Goal: Task Accomplishment & Management: Use online tool/utility

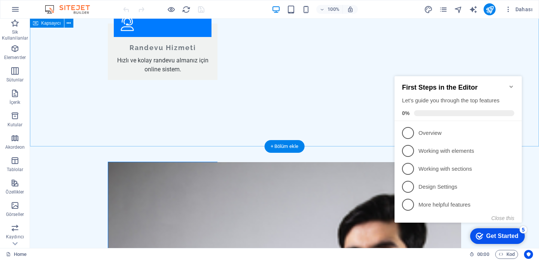
scroll to position [1233, 0]
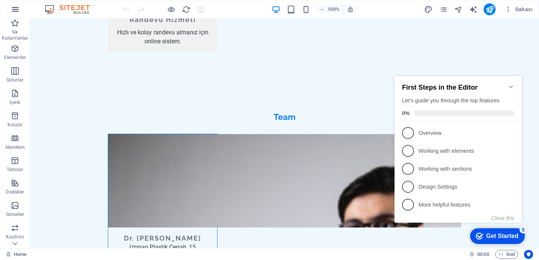
click at [84, 11] on icon "button" at bounding box center [133, 8] width 98 height 37
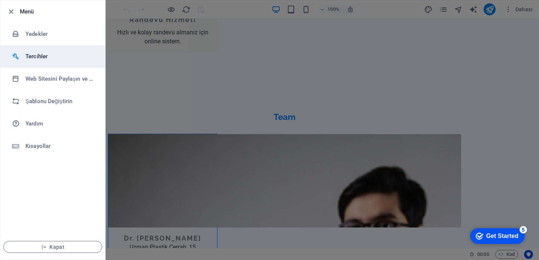
click at [38, 54] on h6 "Tercihler" at bounding box center [59, 56] width 69 height 9
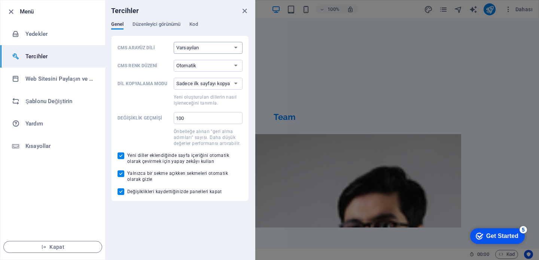
click at [203, 49] on select "Varsayılan Deutsch English Español Français Magyar Italiano Nederlands Polski P…" at bounding box center [208, 48] width 69 height 12
select select "en"
click at [174, 42] on select "Varsayılan Deutsch English Español Français Magyar Italiano Nederlands Polski P…" at bounding box center [208, 48] width 69 height 12
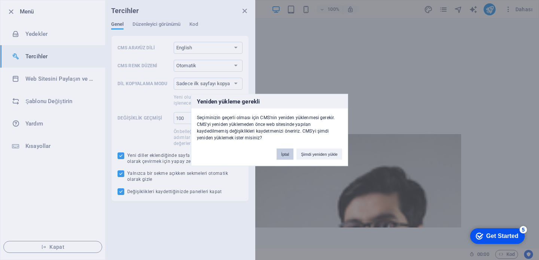
click at [283, 155] on button "İptal" at bounding box center [285, 154] width 17 height 11
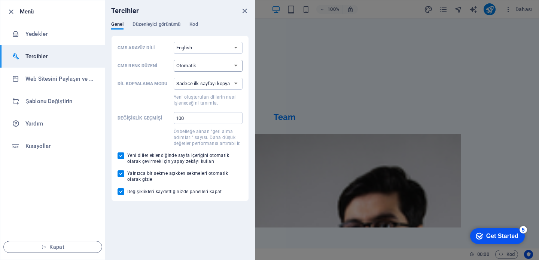
click at [206, 68] on select "Otomatik Koyu Açık" at bounding box center [208, 66] width 69 height 12
click at [210, 87] on select "Sadece ilk sayfayı kopyala Tüm sayfaları kopyala" at bounding box center [208, 84] width 69 height 12
click at [155, 27] on span "Düzenleyici görünümü" at bounding box center [156, 25] width 48 height 10
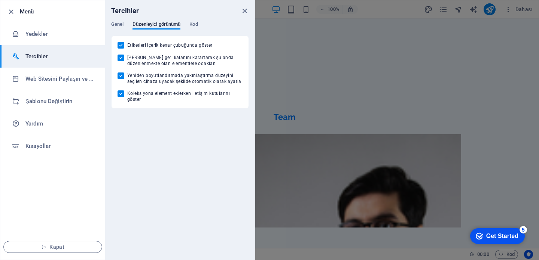
click at [202, 30] on div "Genel Düzenleyici görünümü Kod" at bounding box center [180, 28] width 138 height 14
click at [197, 22] on span "Kod" at bounding box center [193, 25] width 8 height 10
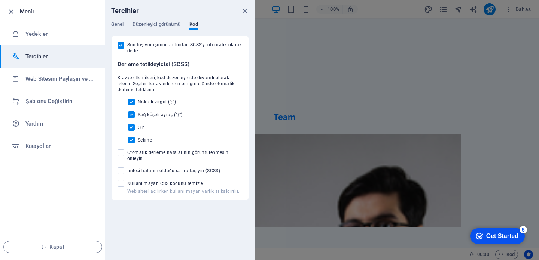
click at [122, 21] on div "Tercihler" at bounding box center [180, 10] width 150 height 21
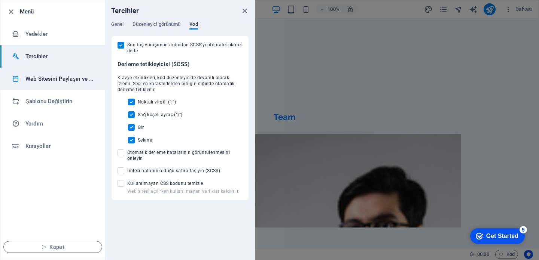
click at [70, 79] on h6 "Web Sitesini Paylaşın ve [GEOGRAPHIC_DATA]" at bounding box center [59, 78] width 69 height 9
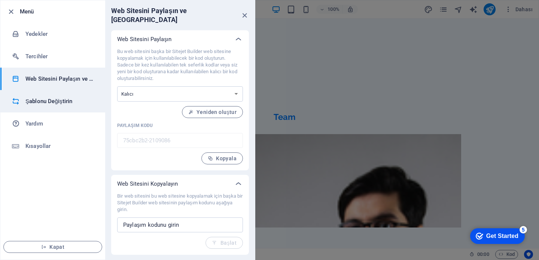
click at [60, 98] on h6 "Şablonu Değiştirin" at bounding box center [59, 101] width 69 height 9
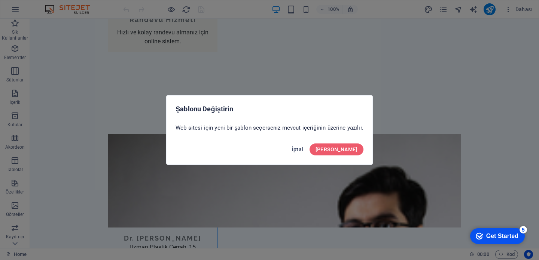
click at [303, 147] on span "İptal" at bounding box center [298, 150] width 12 height 6
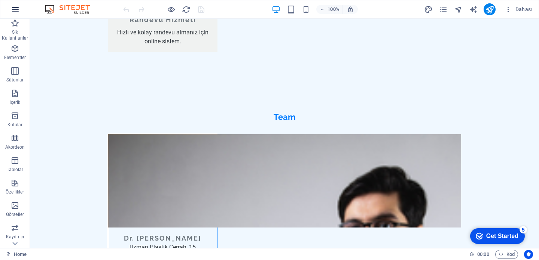
click at [84, 7] on icon "button" at bounding box center [133, 8] width 98 height 37
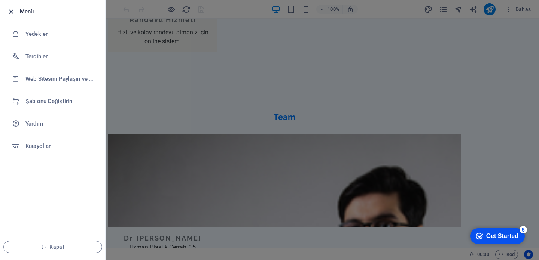
click at [12, 12] on icon "button" at bounding box center [11, 11] width 9 height 9
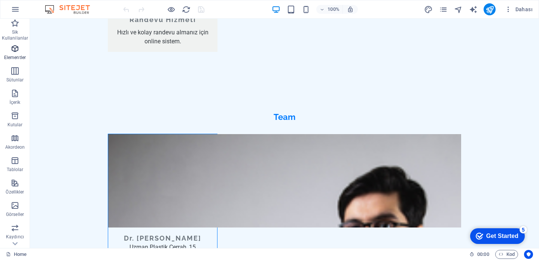
click at [13, 55] on p "Elementler" at bounding box center [15, 58] width 22 height 6
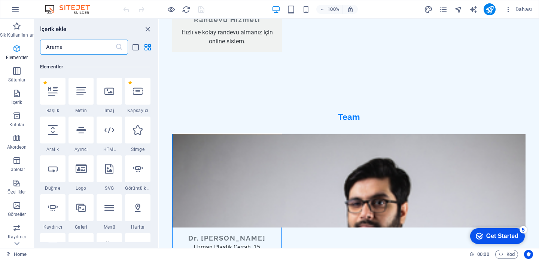
scroll to position [80, 0]
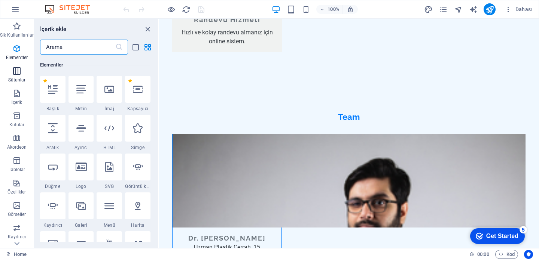
click at [15, 66] on button "Sütunlar" at bounding box center [17, 75] width 34 height 22
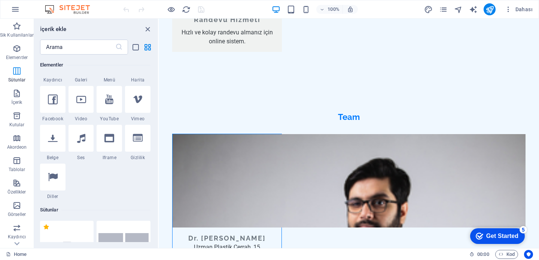
scroll to position [370, 0]
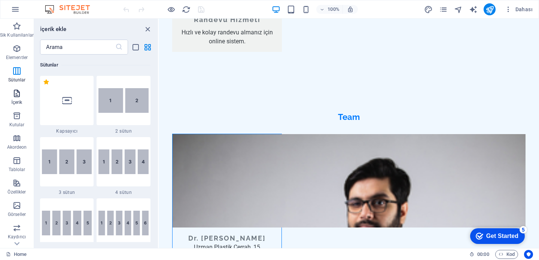
click at [15, 94] on icon "button" at bounding box center [16, 93] width 9 height 9
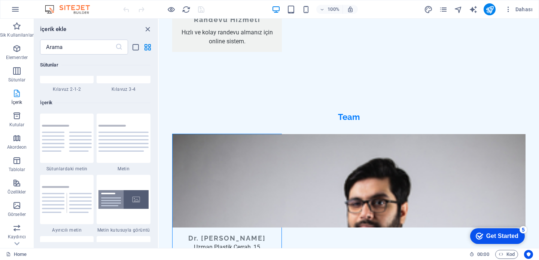
scroll to position [1309, 0]
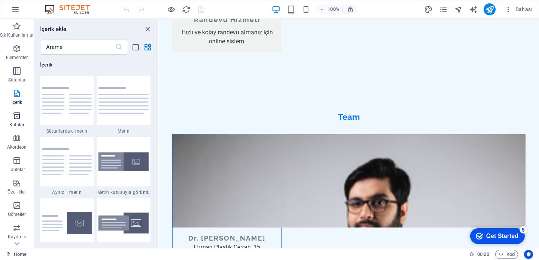
click at [18, 120] on icon "button" at bounding box center [16, 116] width 9 height 9
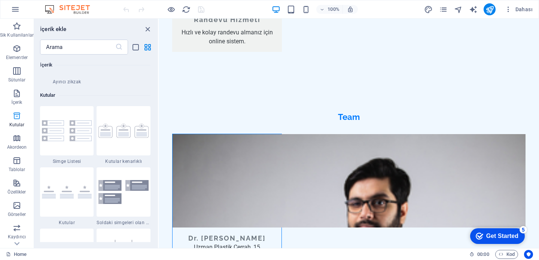
scroll to position [2064, 0]
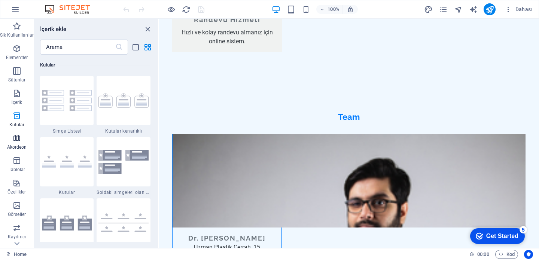
click at [17, 138] on icon "button" at bounding box center [16, 138] width 9 height 9
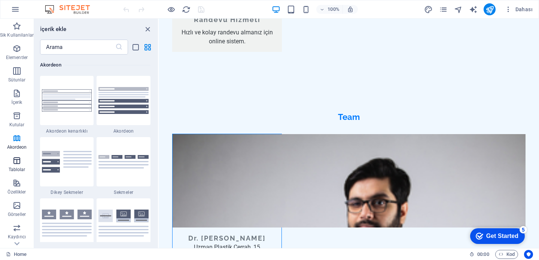
click at [14, 161] on icon "button" at bounding box center [16, 160] width 9 height 9
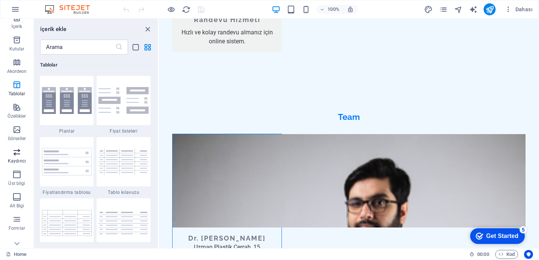
scroll to position [78, 0]
click at [19, 109] on icon "button" at bounding box center [16, 105] width 9 height 9
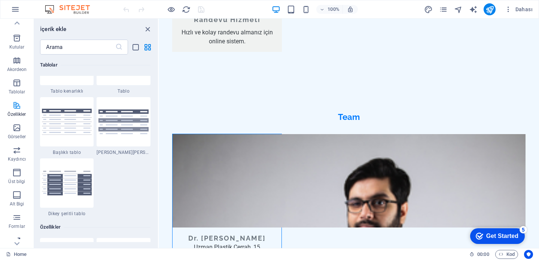
scroll to position [2917, 0]
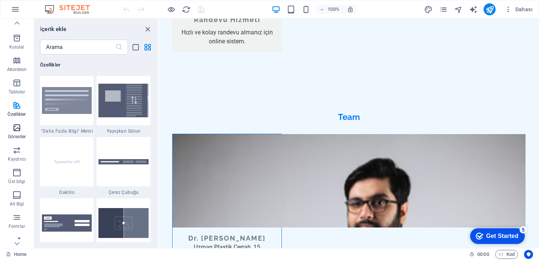
click at [17, 125] on icon "button" at bounding box center [16, 127] width 9 height 9
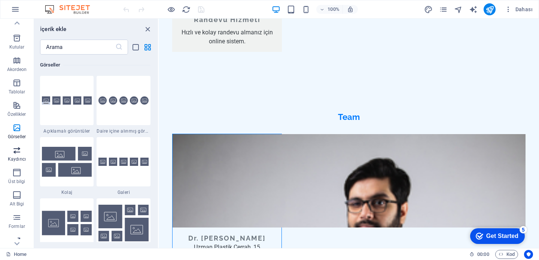
click at [16, 154] on icon "button" at bounding box center [16, 150] width 9 height 9
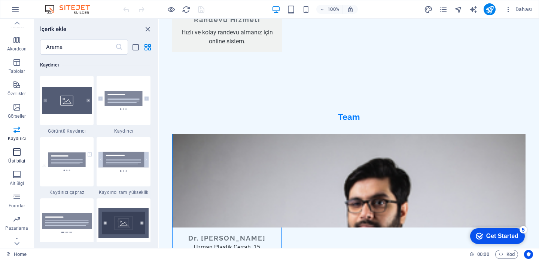
scroll to position [107, 0]
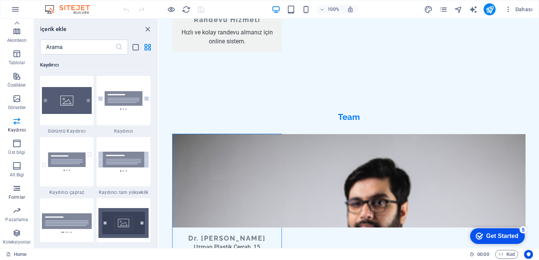
click at [16, 191] on icon "button" at bounding box center [16, 188] width 9 height 9
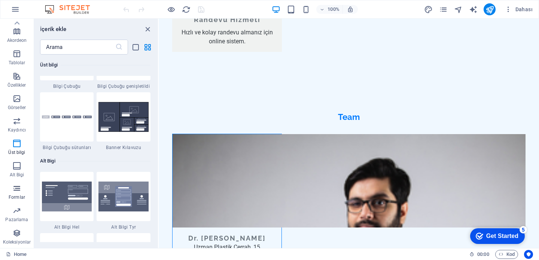
scroll to position [5463, 0]
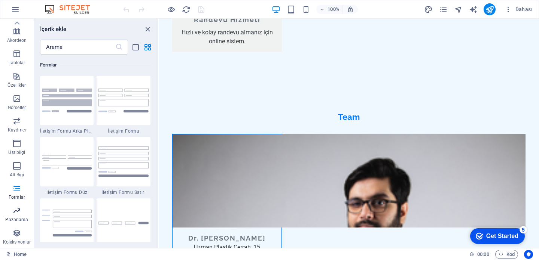
click at [13, 207] on icon "button" at bounding box center [16, 211] width 9 height 9
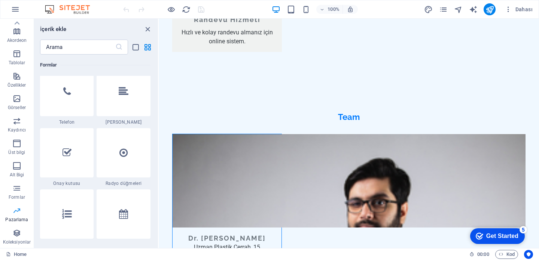
scroll to position [6095, 0]
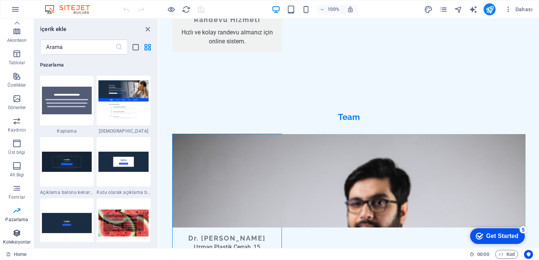
click at [17, 237] on icon "button" at bounding box center [16, 233] width 9 height 9
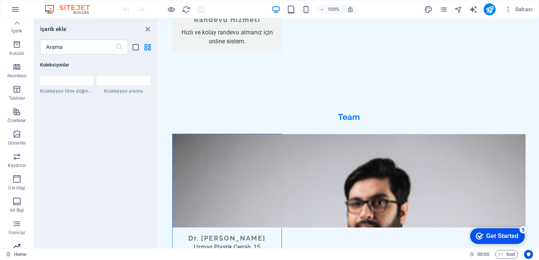
scroll to position [0, 0]
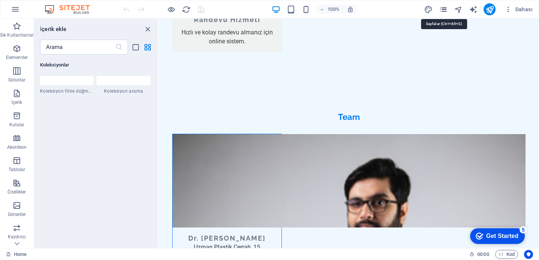
click at [443, 9] on icon "pages" at bounding box center [443, 9] width 9 height 9
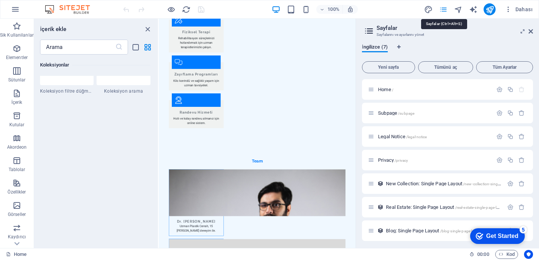
scroll to position [1199, 0]
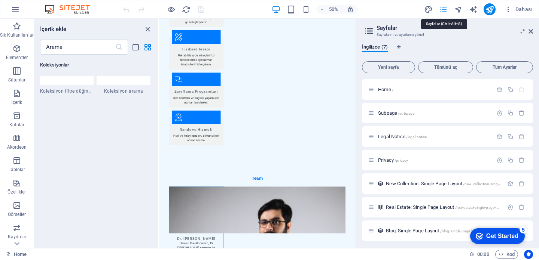
click at [443, 9] on icon "pages" at bounding box center [443, 9] width 9 height 9
click at [443, 10] on icon "pages" at bounding box center [443, 9] width 9 height 9
click at [0, 0] on icon "text_generator" at bounding box center [0, 0] width 0 height 0
select select "English"
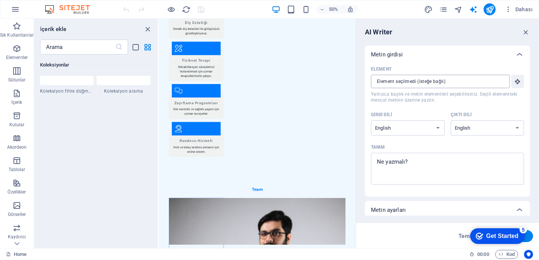
click at [479, 84] on input "Element ​ Yalnızca başlık ve metin elementleri seçebilirsiniz. Seçili elementte…" at bounding box center [438, 81] width 134 height 13
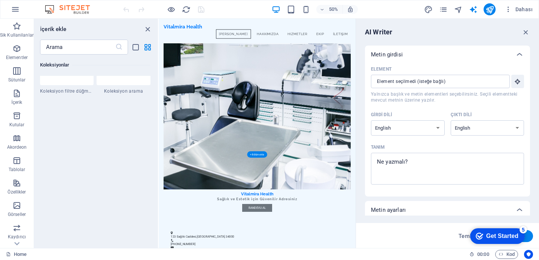
scroll to position [0, 0]
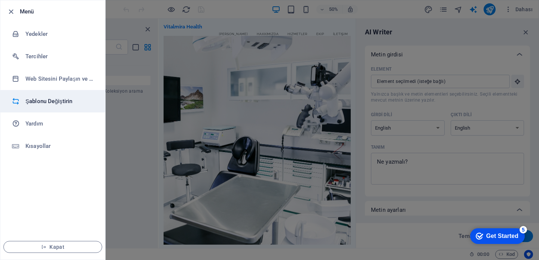
click at [40, 97] on h6 "Şablonu Değiştirin" at bounding box center [59, 101] width 69 height 9
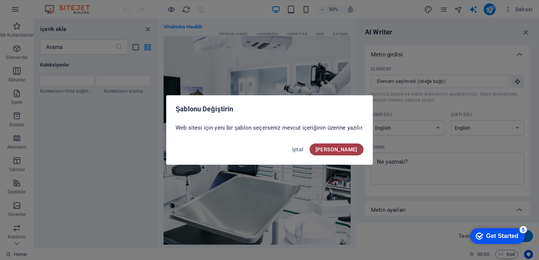
click at [353, 147] on span "[PERSON_NAME]" at bounding box center [336, 150] width 42 height 6
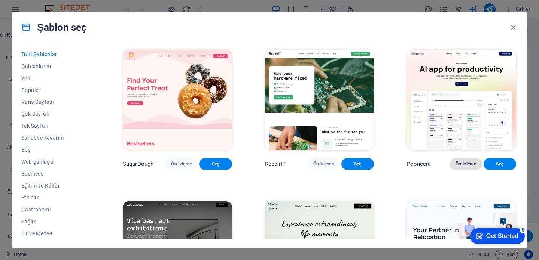
click at [455, 167] on span "Ön izleme" at bounding box center [465, 164] width 21 height 6
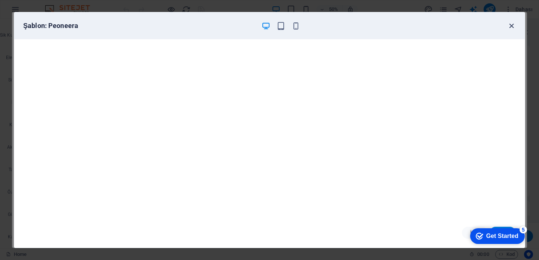
click at [515, 27] on span "button" at bounding box center [511, 26] width 9 height 9
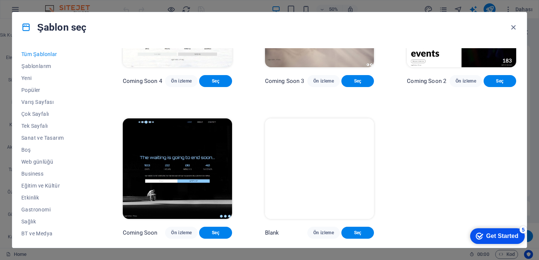
scroll to position [8365, 0]
click at [35, 91] on span "Popüler" at bounding box center [55, 90] width 68 height 6
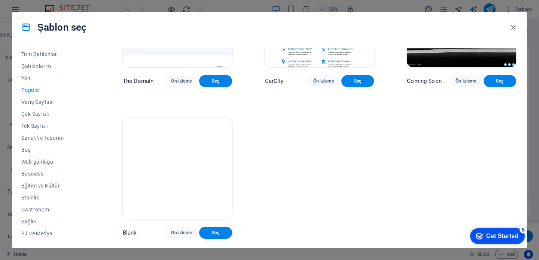
scroll to position [558, 0]
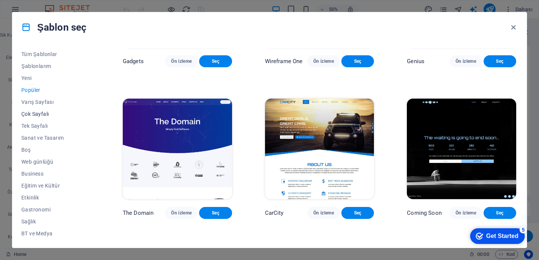
click at [39, 113] on span "Çok Sayfalı" at bounding box center [55, 114] width 68 height 6
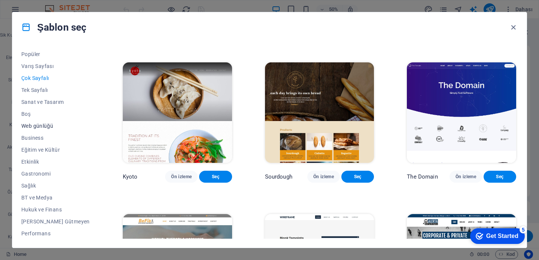
scroll to position [39, 0]
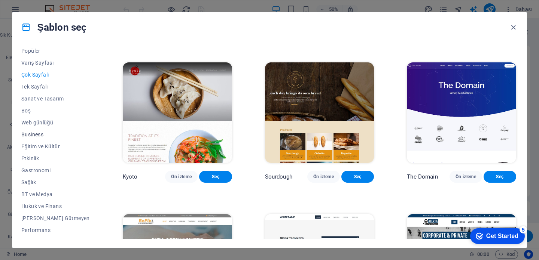
click at [30, 137] on span "Business" at bounding box center [55, 135] width 68 height 6
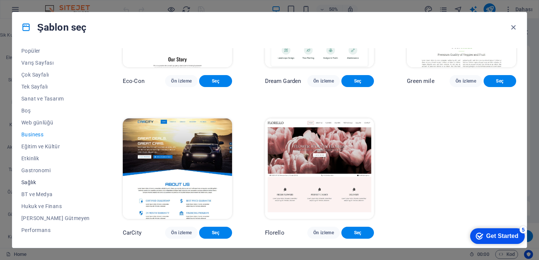
click at [34, 183] on span "Sağlık" at bounding box center [55, 183] width 68 height 6
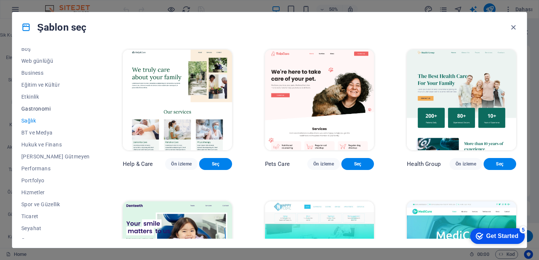
scroll to position [109, 0]
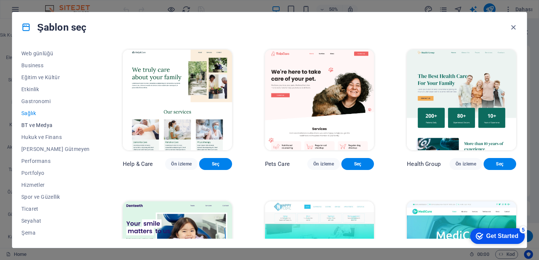
click at [39, 123] on span "BT ve Medya" at bounding box center [55, 125] width 68 height 6
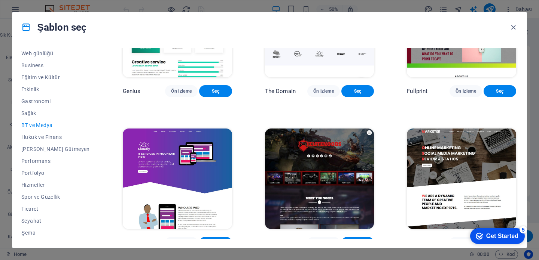
scroll to position [403, 0]
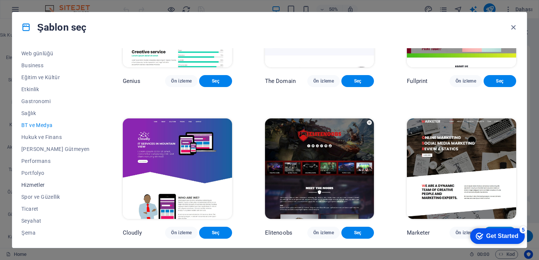
click at [41, 187] on span "Hizmetler" at bounding box center [55, 185] width 68 height 6
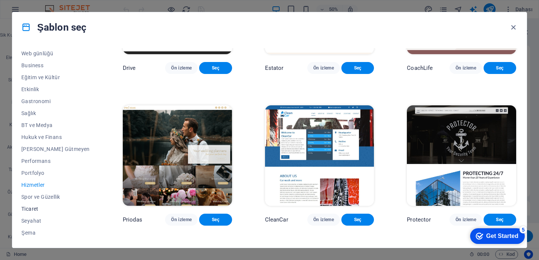
click at [35, 206] on span "Ticaret" at bounding box center [55, 209] width 68 height 6
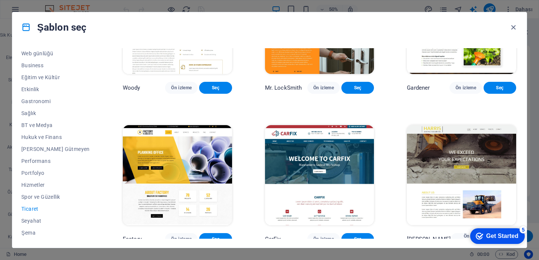
scroll to position [247, 0]
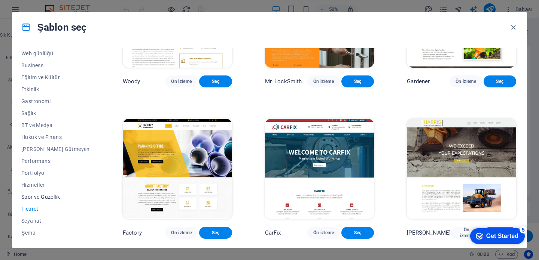
click at [49, 197] on span "Spor ve Güzellik" at bounding box center [55, 197] width 68 height 6
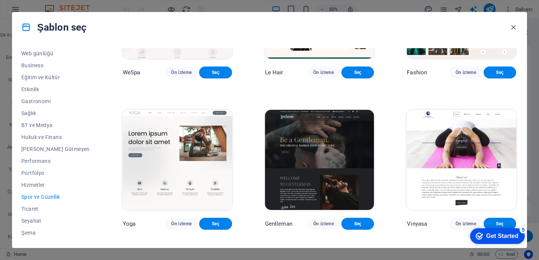
click at [365, 131] on img at bounding box center [319, 160] width 109 height 101
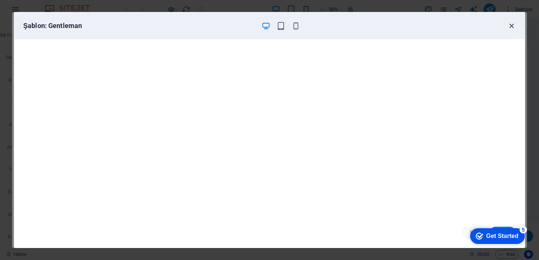
click at [514, 25] on icon "button" at bounding box center [511, 26] width 9 height 9
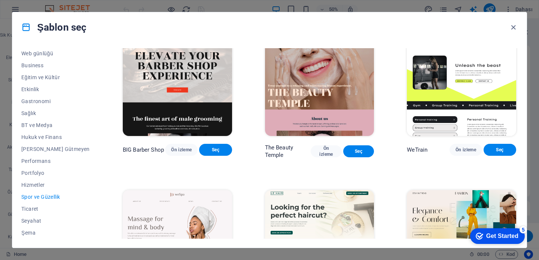
scroll to position [0, 0]
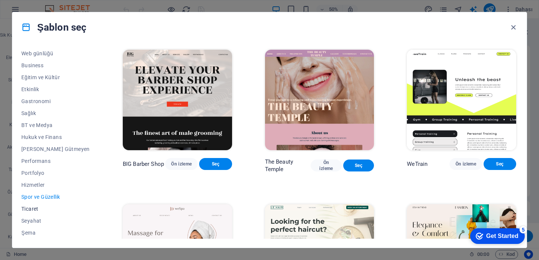
click at [30, 209] on span "Ticaret" at bounding box center [55, 209] width 68 height 6
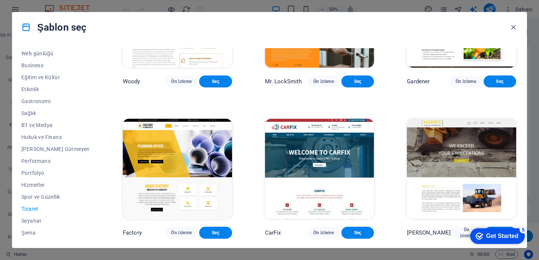
scroll to position [247, 0]
click at [37, 220] on span "Seyahat" at bounding box center [55, 221] width 68 height 6
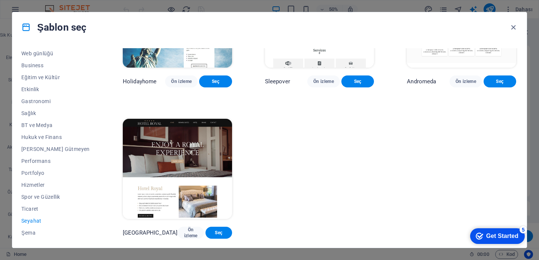
scroll to position [0, 0]
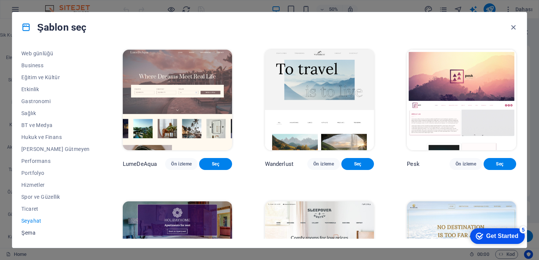
click at [31, 233] on span "Şema" at bounding box center [55, 233] width 68 height 6
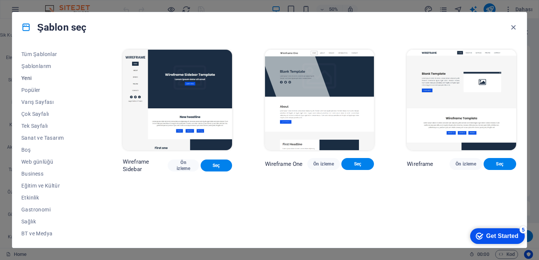
click at [28, 75] on span "Yeni" at bounding box center [55, 78] width 68 height 6
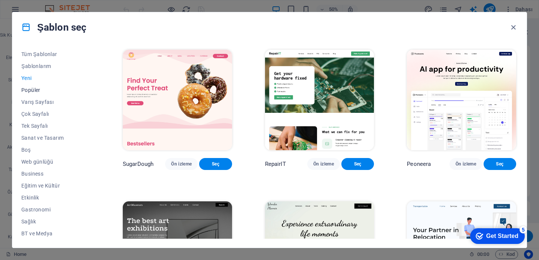
click at [42, 88] on span "Popüler" at bounding box center [55, 90] width 68 height 6
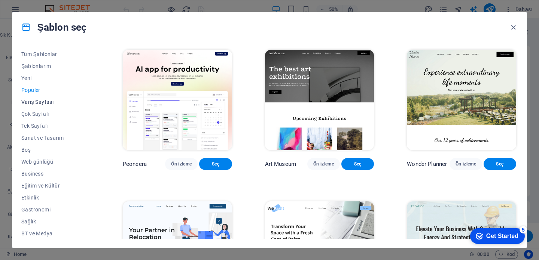
click at [43, 102] on span "Varış Sayfası" at bounding box center [55, 102] width 68 height 6
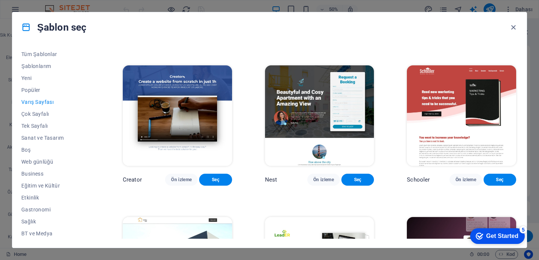
scroll to position [757, 0]
